Goal: Task Accomplishment & Management: Manage account settings

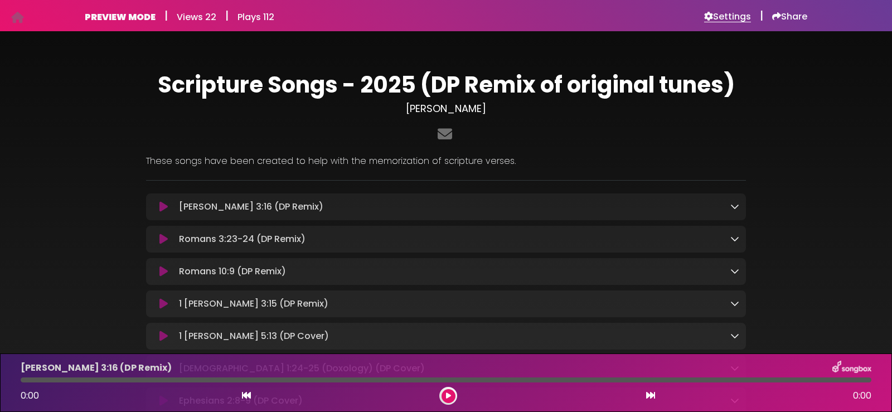
click at [734, 14] on h6 "Settings" at bounding box center [727, 16] width 47 height 11
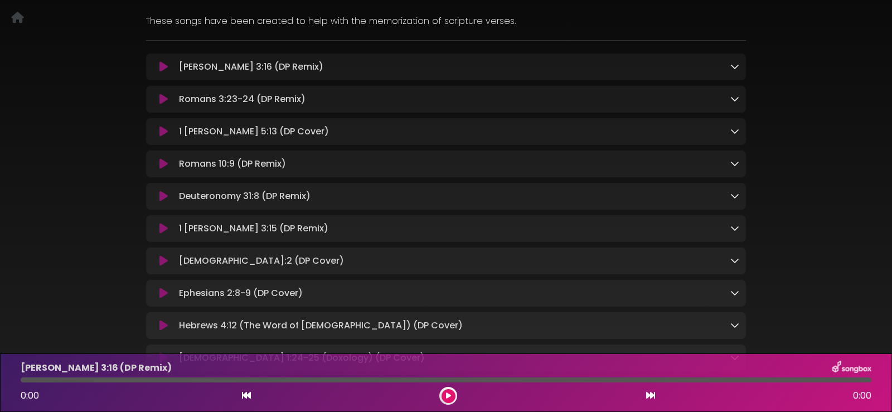
scroll to position [167, 0]
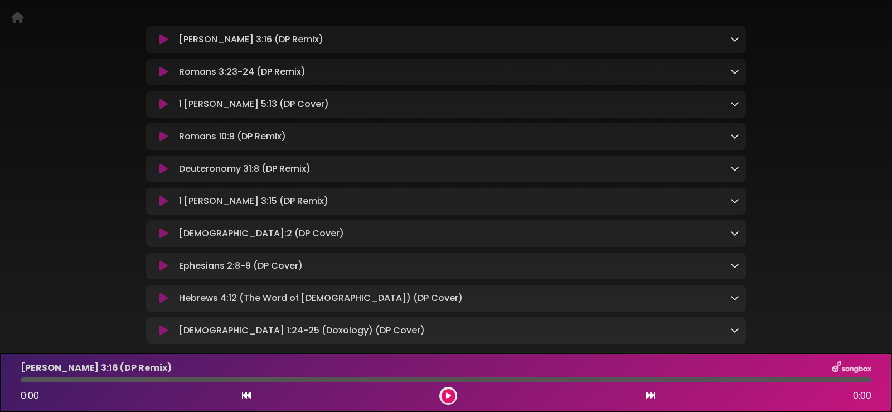
click at [164, 169] on icon at bounding box center [163, 168] width 8 height 11
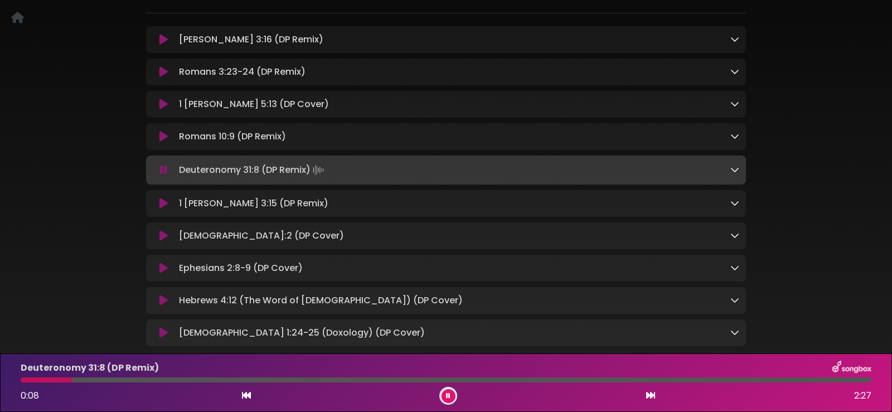
click at [733, 170] on icon at bounding box center [734, 169] width 9 height 9
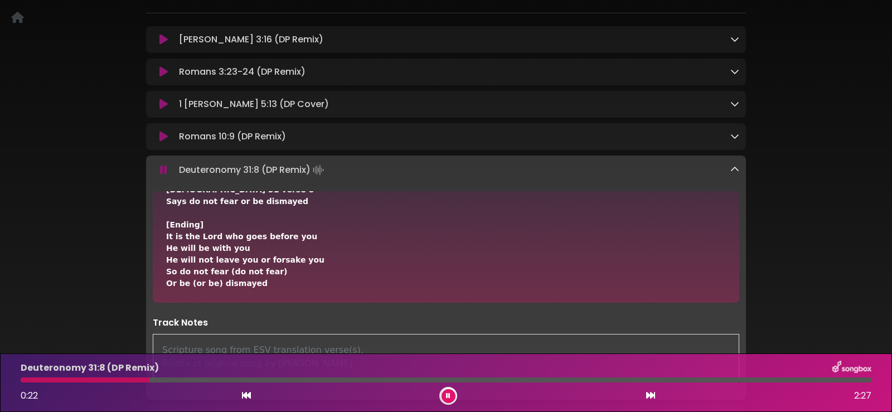
click at [733, 170] on icon at bounding box center [734, 169] width 9 height 9
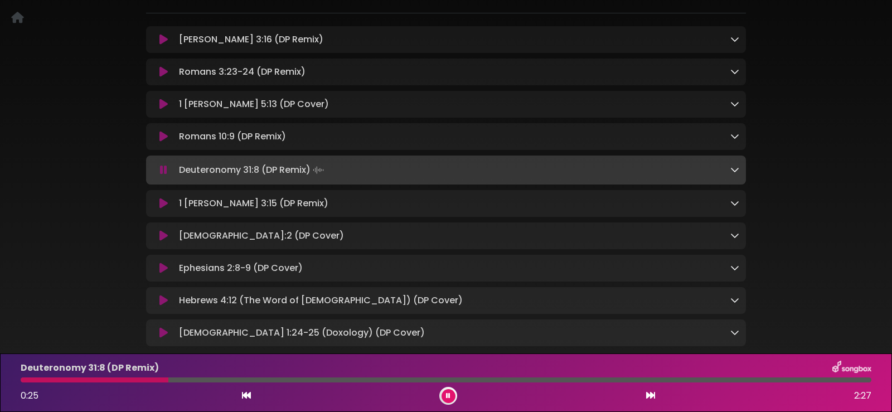
click at [831, 381] on div at bounding box center [446, 379] width 851 height 5
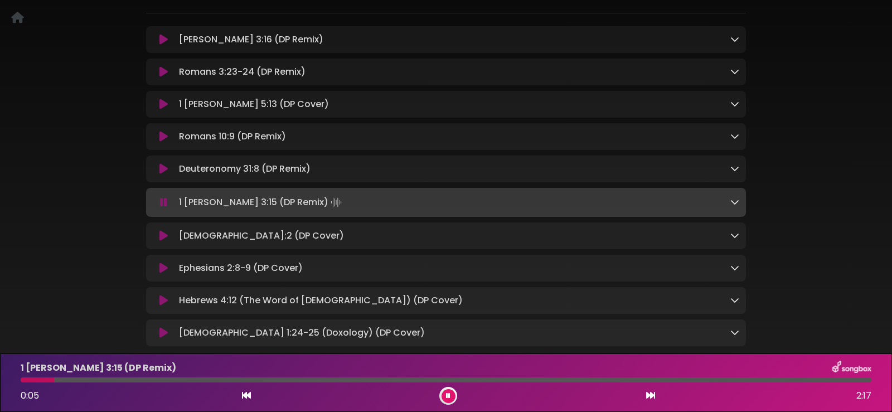
click at [449, 395] on icon at bounding box center [448, 396] width 4 height 7
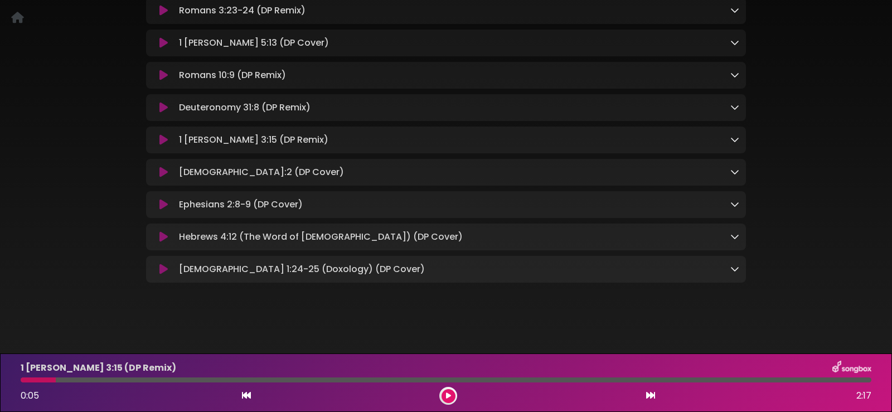
scroll to position [234, 0]
click at [162, 234] on icon at bounding box center [163, 236] width 8 height 11
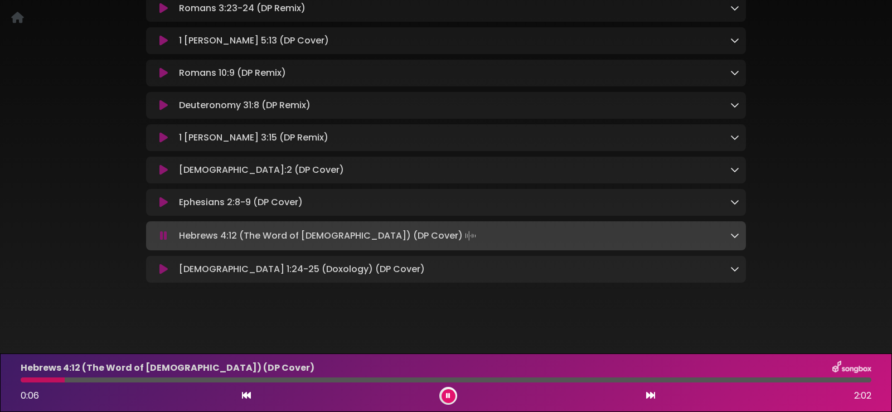
click at [162, 235] on icon at bounding box center [163, 235] width 7 height 11
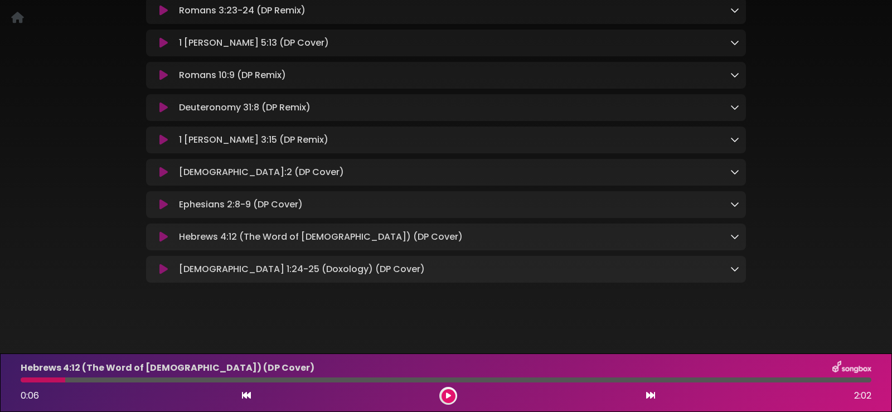
scroll to position [0, 0]
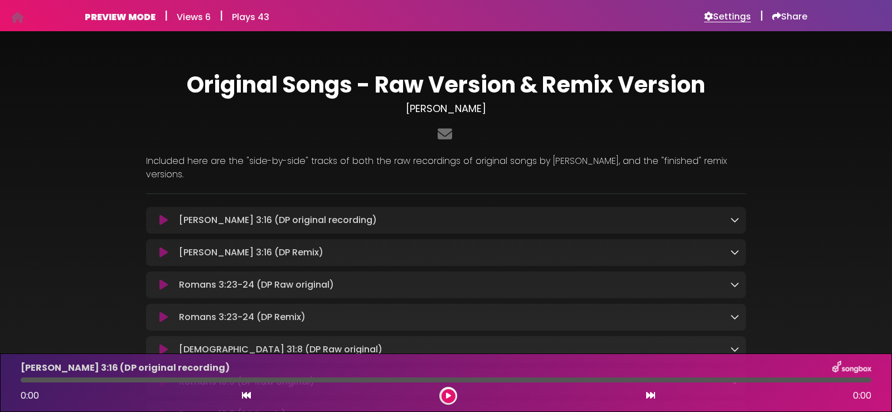
click at [725, 16] on h6 "Settings" at bounding box center [727, 16] width 47 height 11
